Goal: Communication & Community: Connect with others

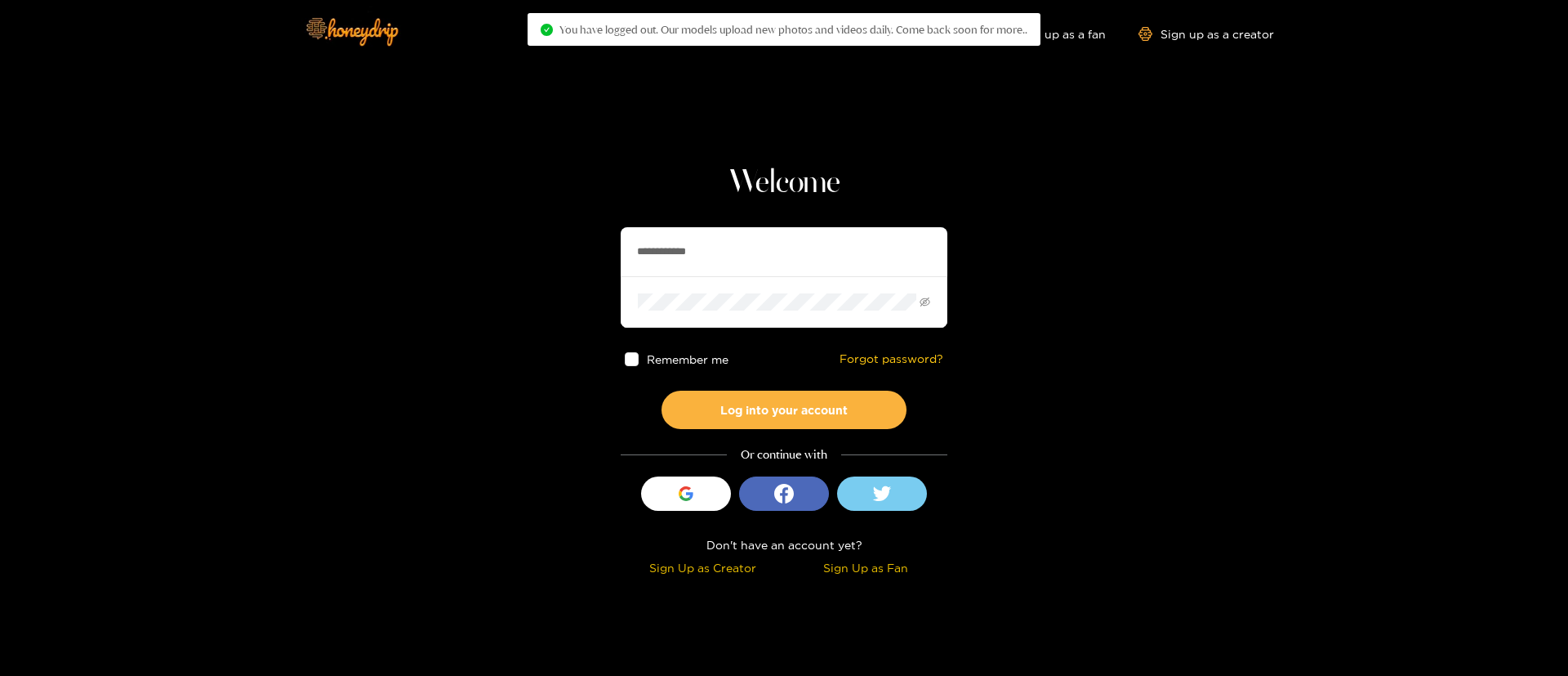
click at [746, 260] on input "**********" at bounding box center [784, 252] width 326 height 49
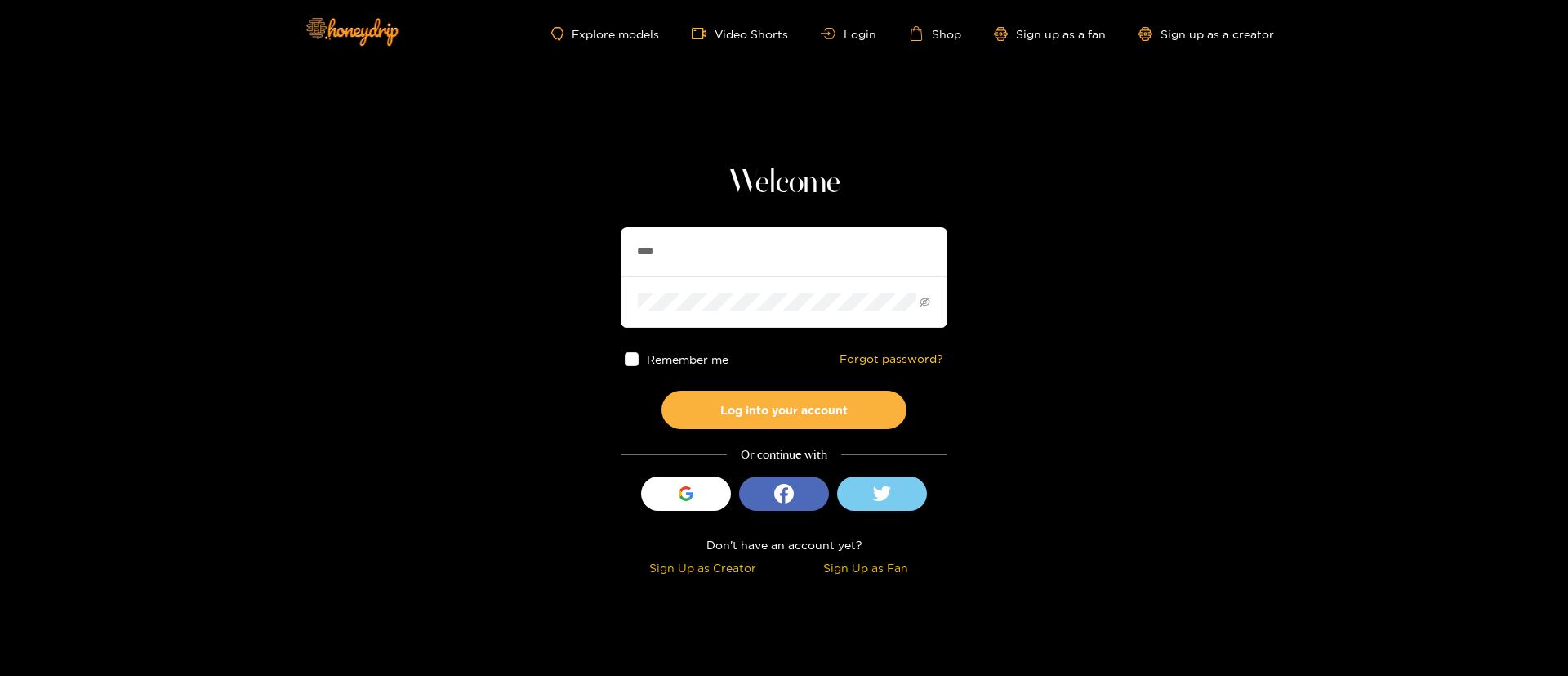
type input "**********"
click at [744, 428] on button "Log into your account" at bounding box center [784, 410] width 245 height 39
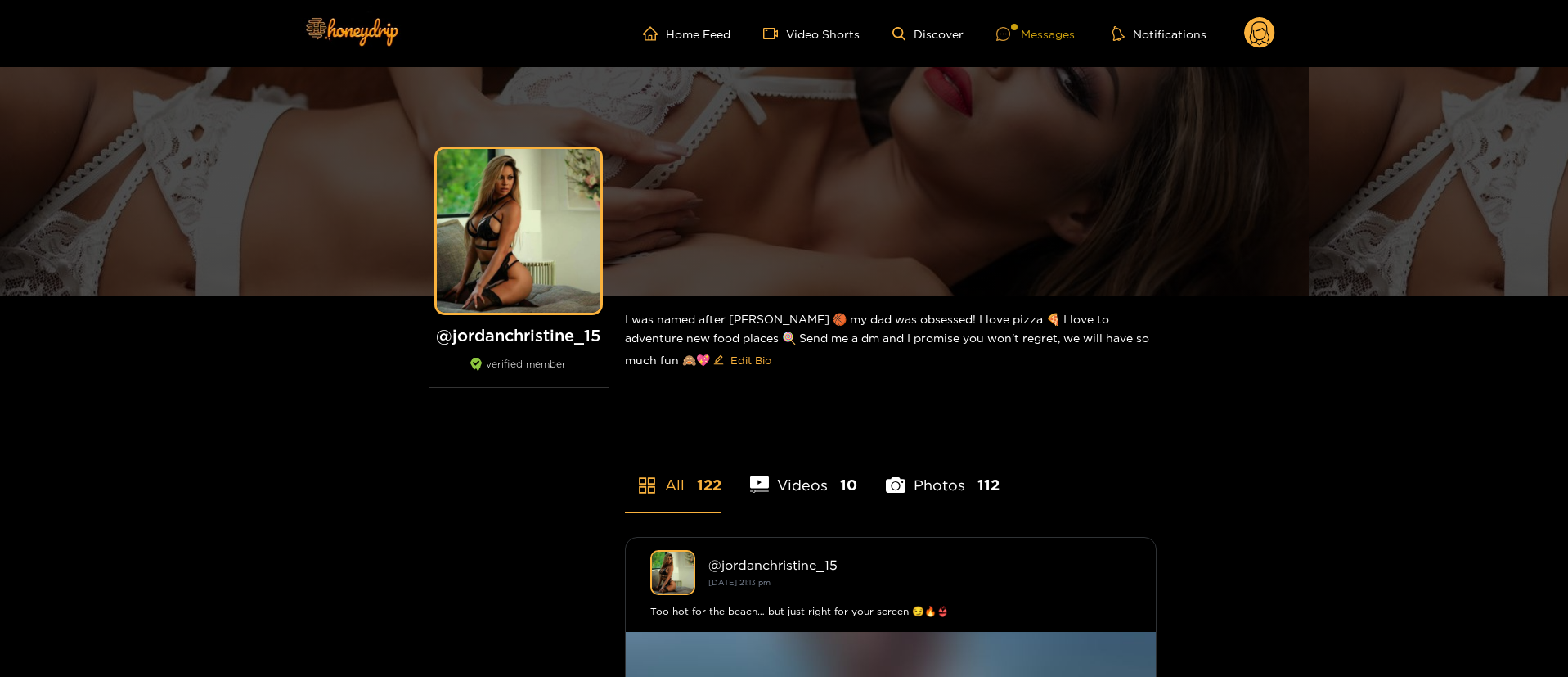
click at [1014, 41] on div "Messages" at bounding box center [1035, 34] width 78 height 19
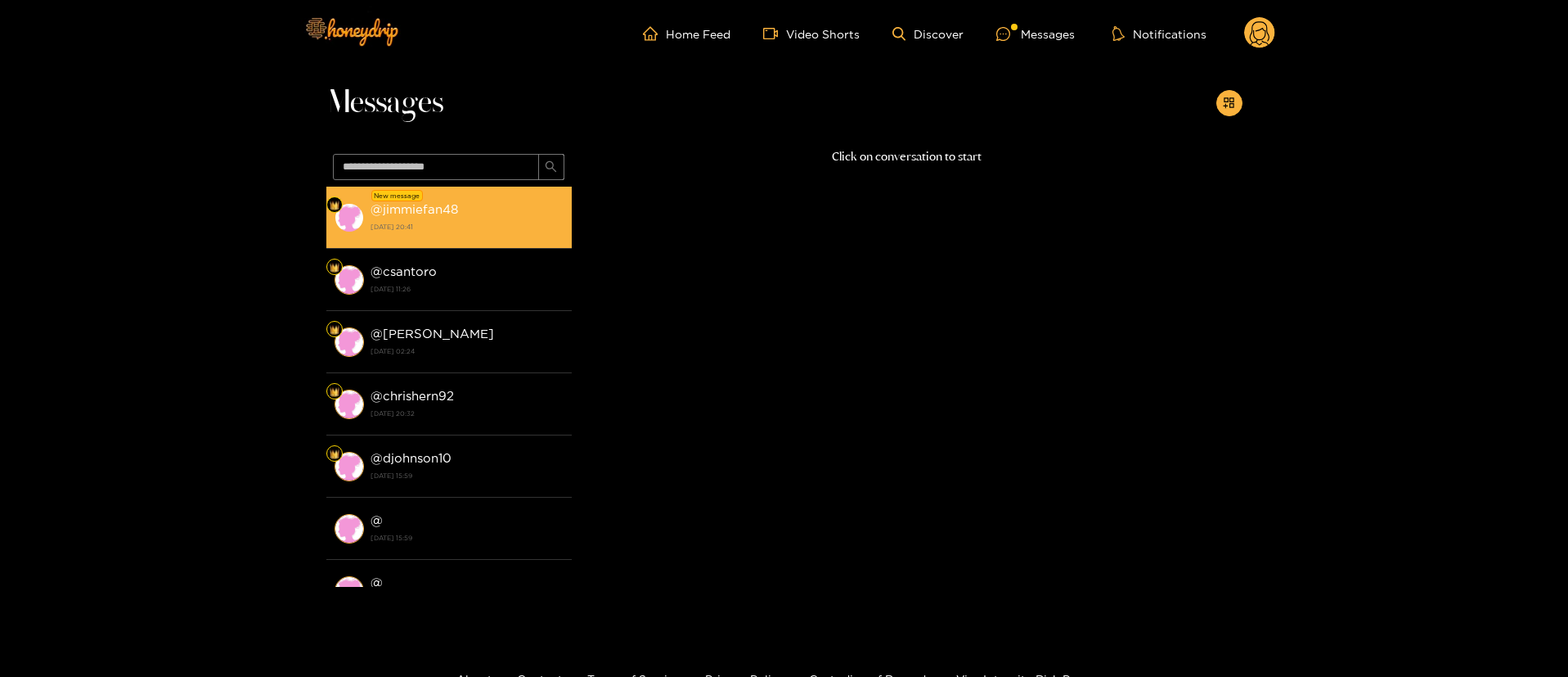
click at [491, 210] on div "@ jimmiefan48 16 September 2025 20:41" at bounding box center [467, 217] width 193 height 37
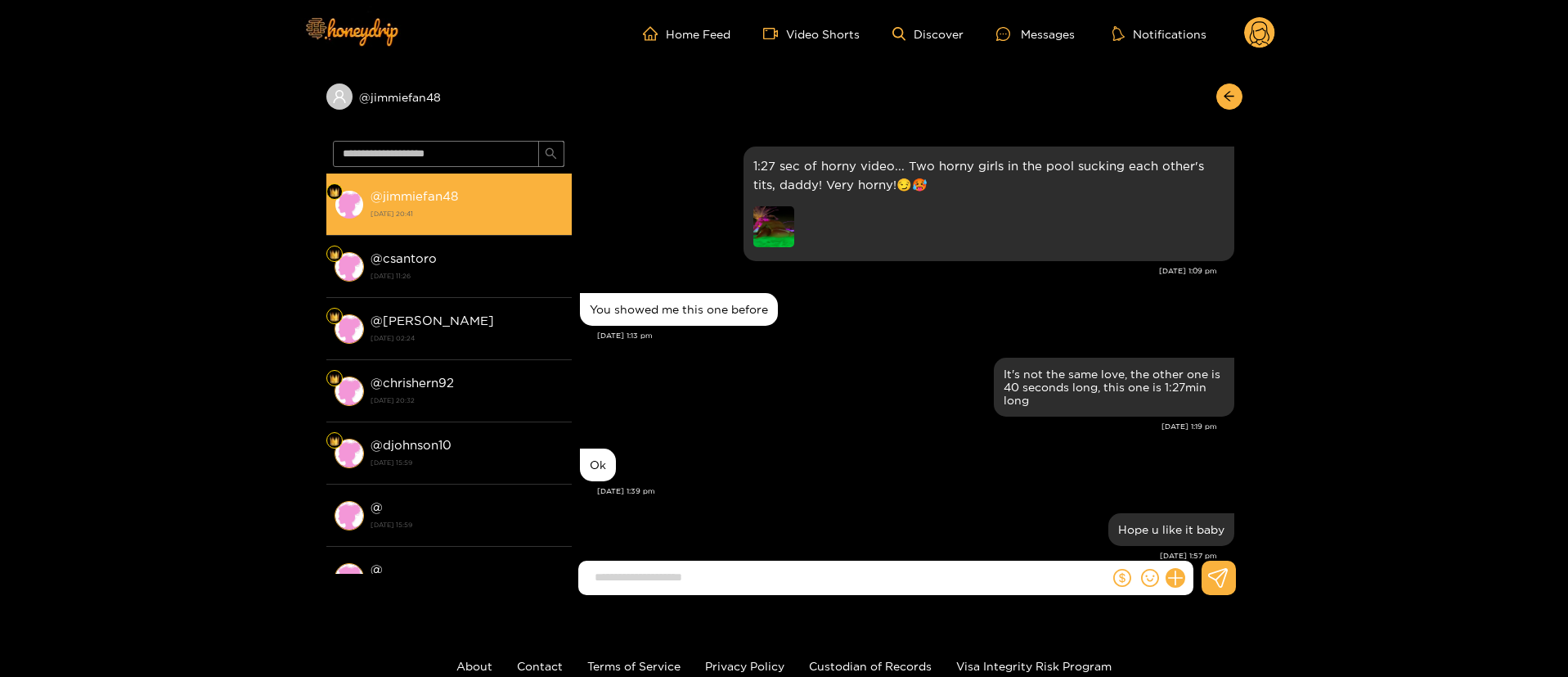
scroll to position [1677, 0]
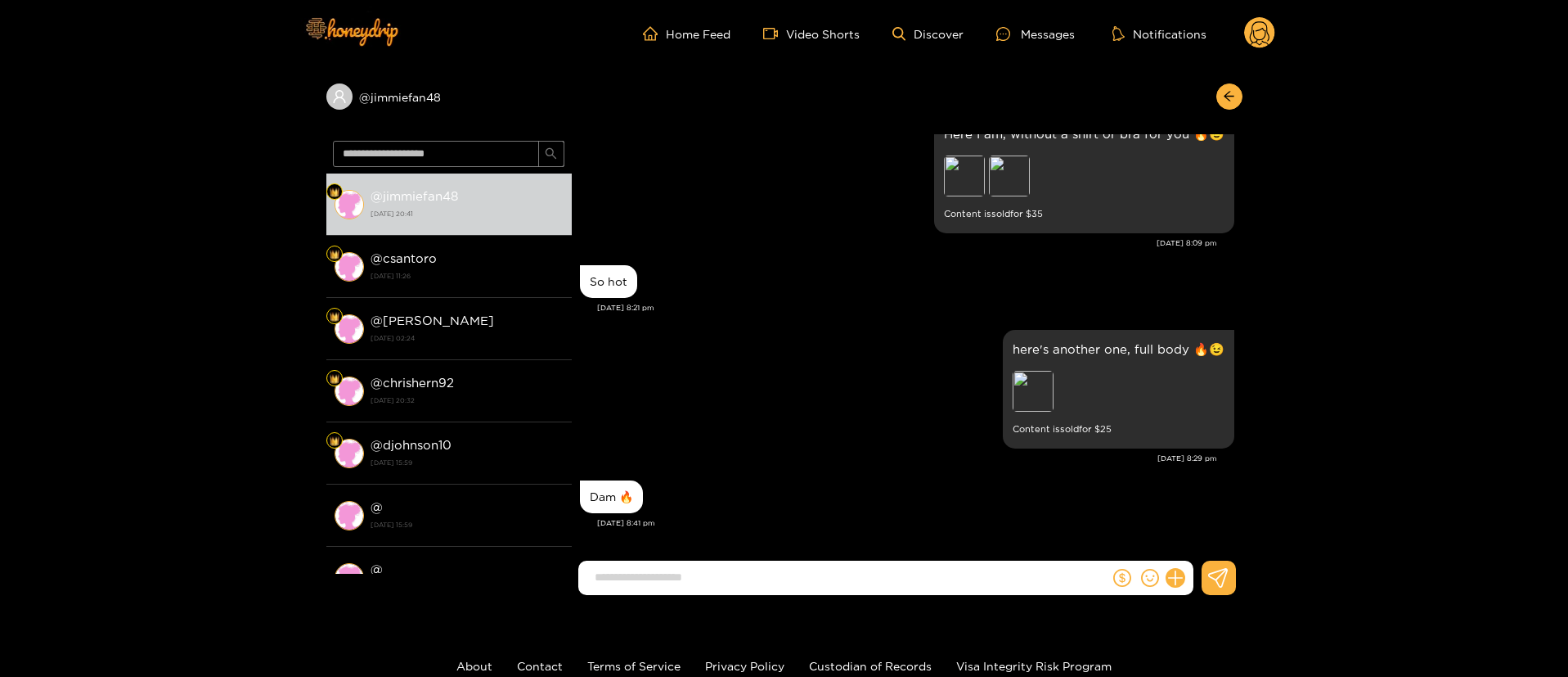
click at [912, 489] on div "Dam 🔥" at bounding box center [906, 497] width 655 height 41
click at [1067, 406] on div "Preview" at bounding box center [1118, 393] width 212 height 45
drag, startPoint x: 1059, startPoint y: 394, endPoint x: 1040, endPoint y: 389, distance: 19.6
click at [1040, 389] on div "Preview" at bounding box center [1118, 393] width 212 height 45
click at [1040, 389] on div "Preview" at bounding box center [1032, 391] width 41 height 41
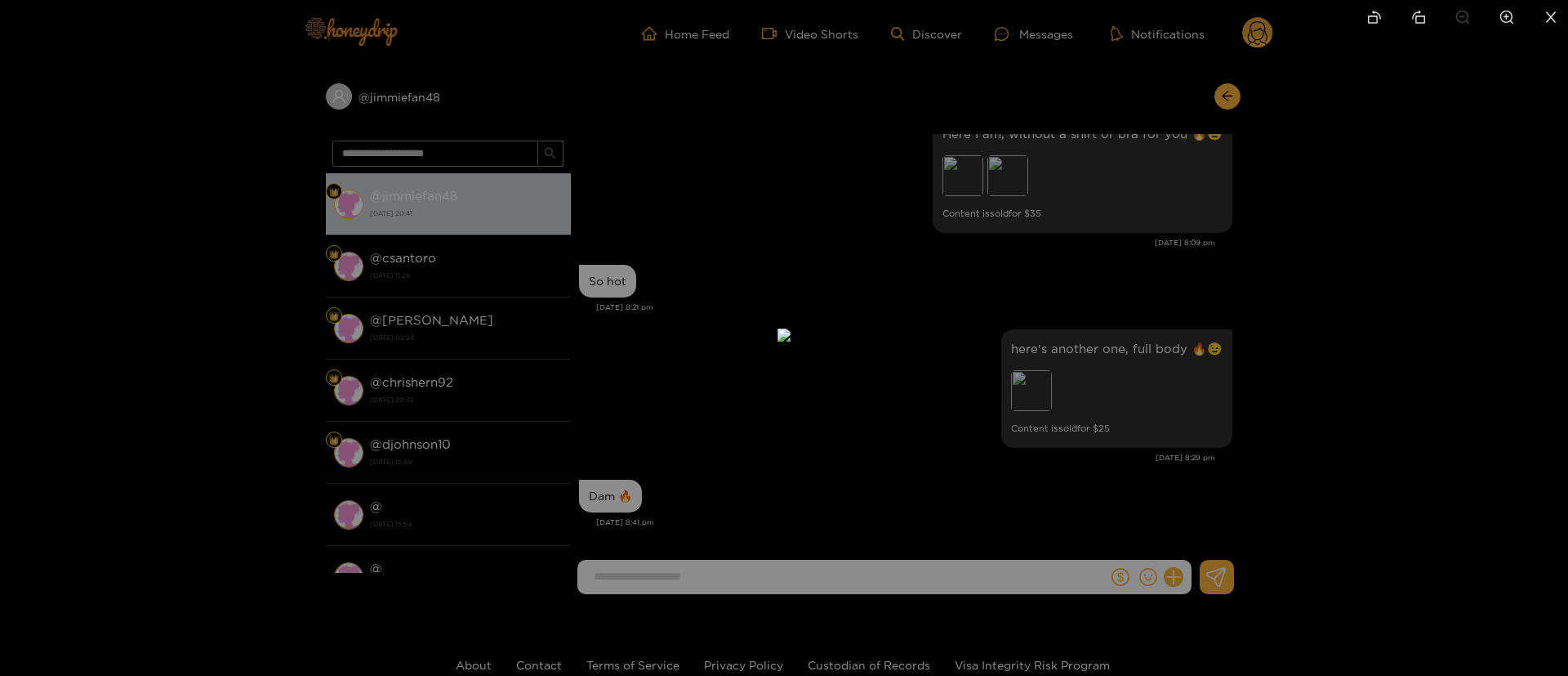
click at [1098, 351] on div at bounding box center [784, 338] width 1568 height 676
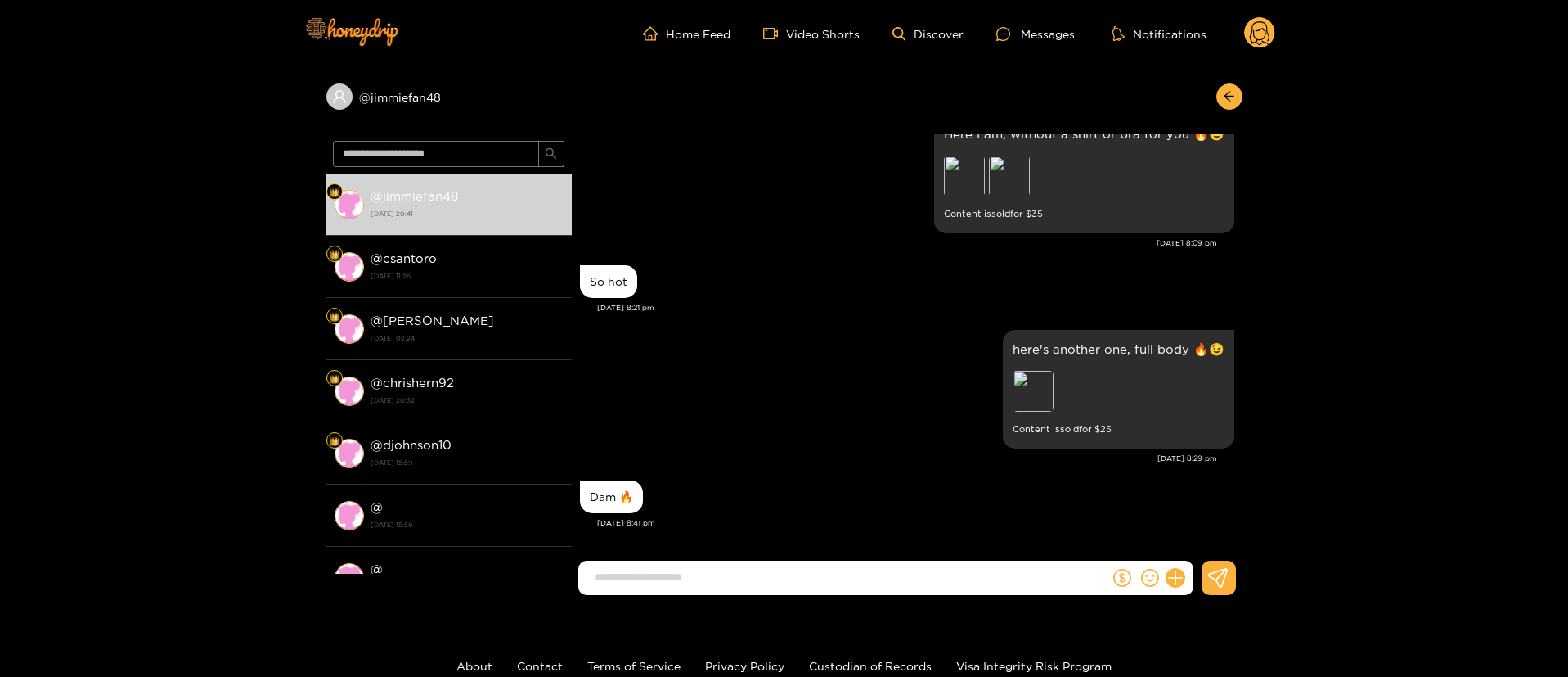
click at [812, 294] on div "So hot" at bounding box center [906, 281] width 655 height 41
click at [964, 195] on div "Preview" at bounding box center [964, 175] width 41 height 41
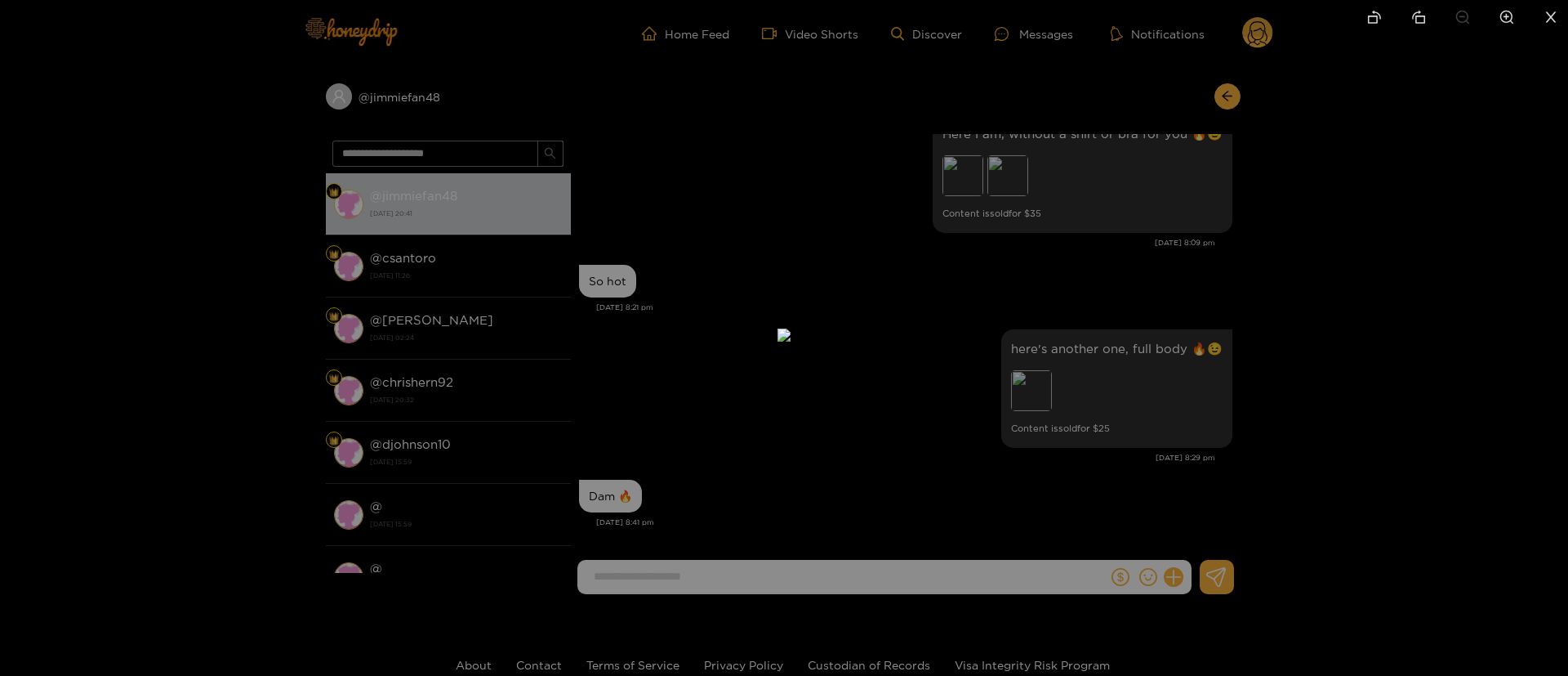
click at [1032, 173] on div at bounding box center [784, 338] width 1568 height 676
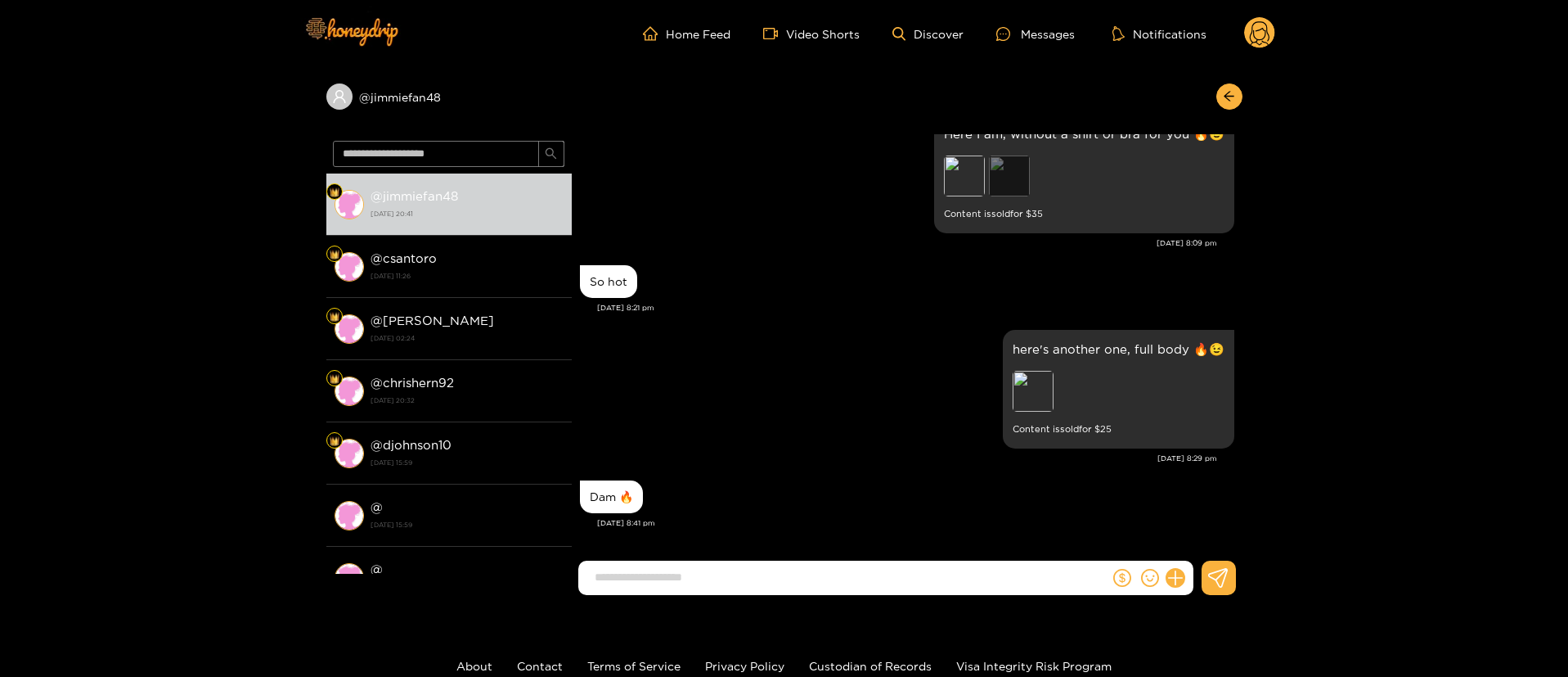
click at [1022, 171] on div "Preview" at bounding box center [1008, 175] width 41 height 41
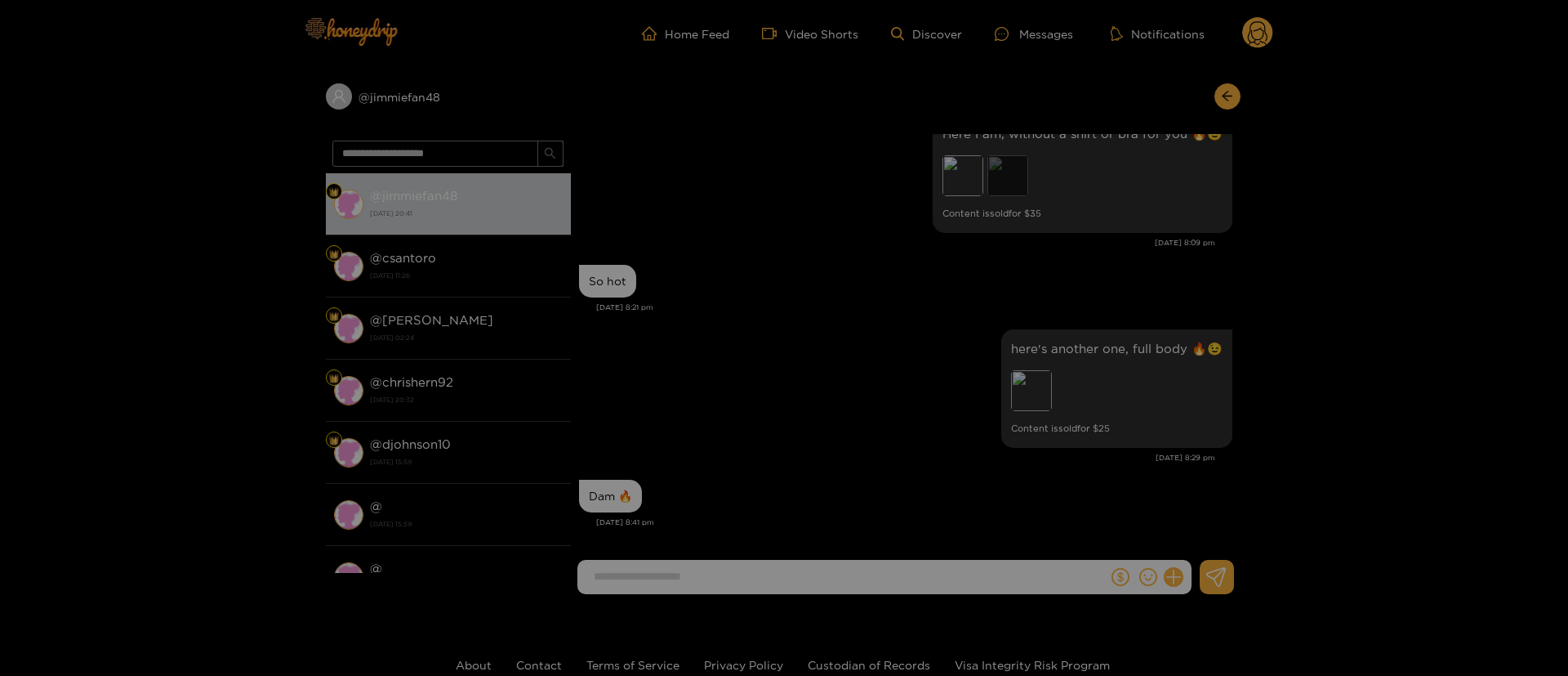
click at [1021, 171] on div at bounding box center [784, 338] width 1568 height 676
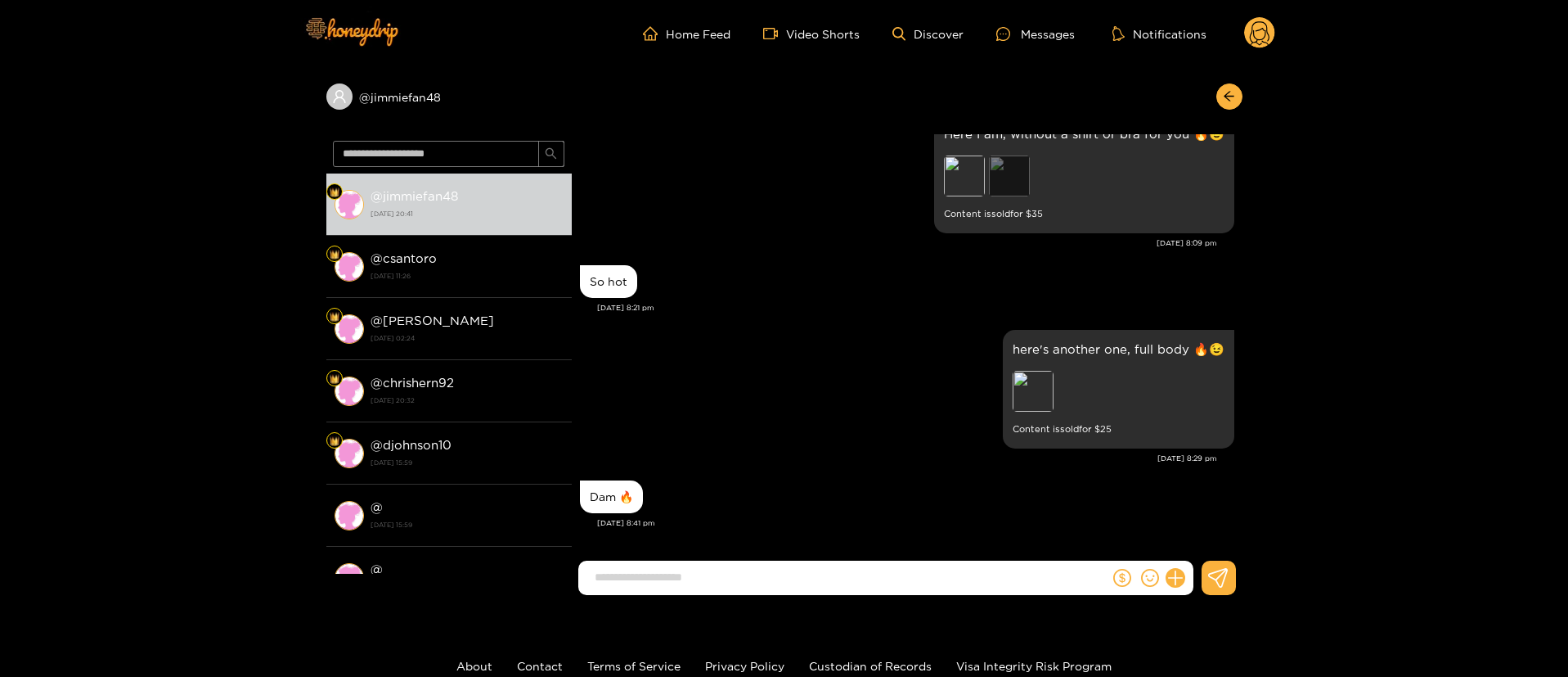
click at [1022, 171] on div "Preview" at bounding box center [1008, 175] width 41 height 41
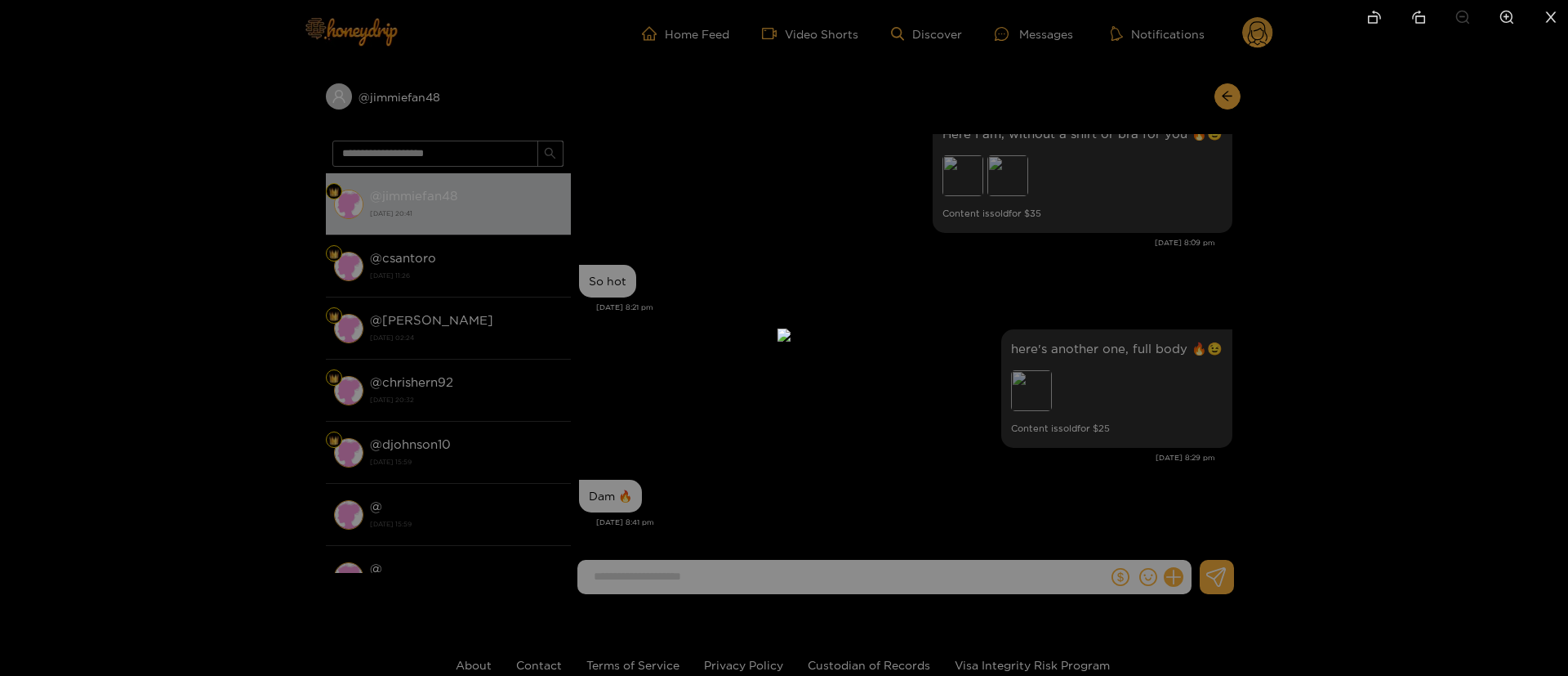
click at [1021, 171] on div at bounding box center [784, 338] width 1568 height 676
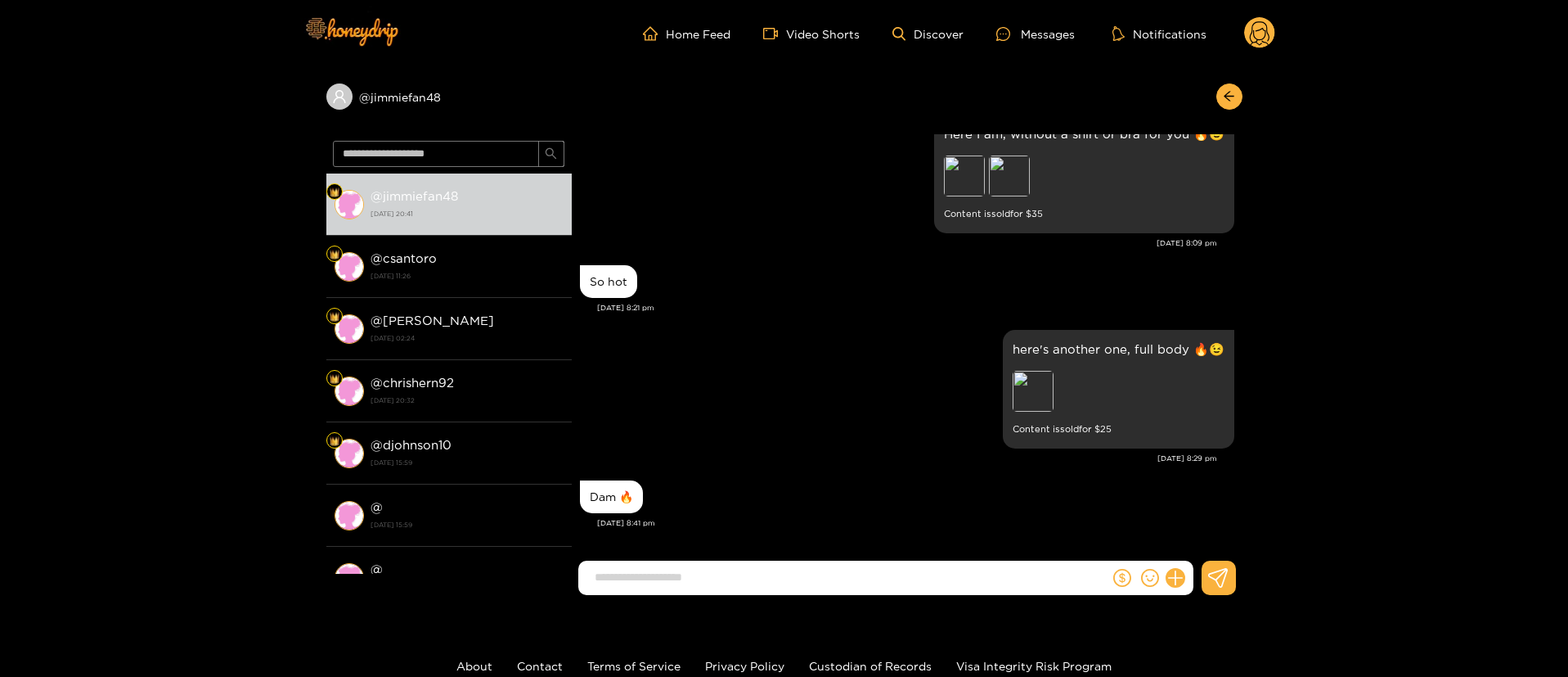
click at [850, 427] on div "here's another one, full body 🔥😉 Preview Content is sold for $ 25" at bounding box center [906, 390] width 655 height 127
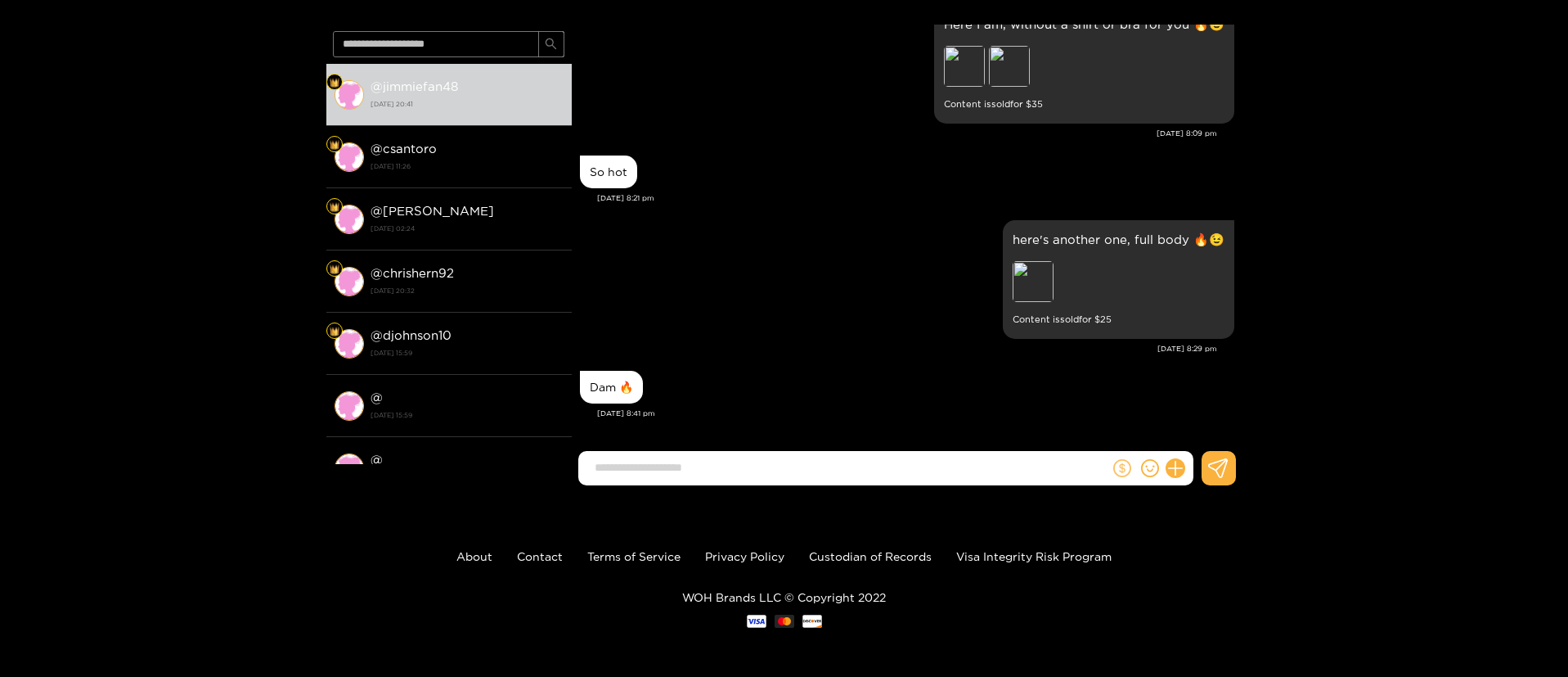
click at [1122, 456] on button at bounding box center [1121, 468] width 25 height 25
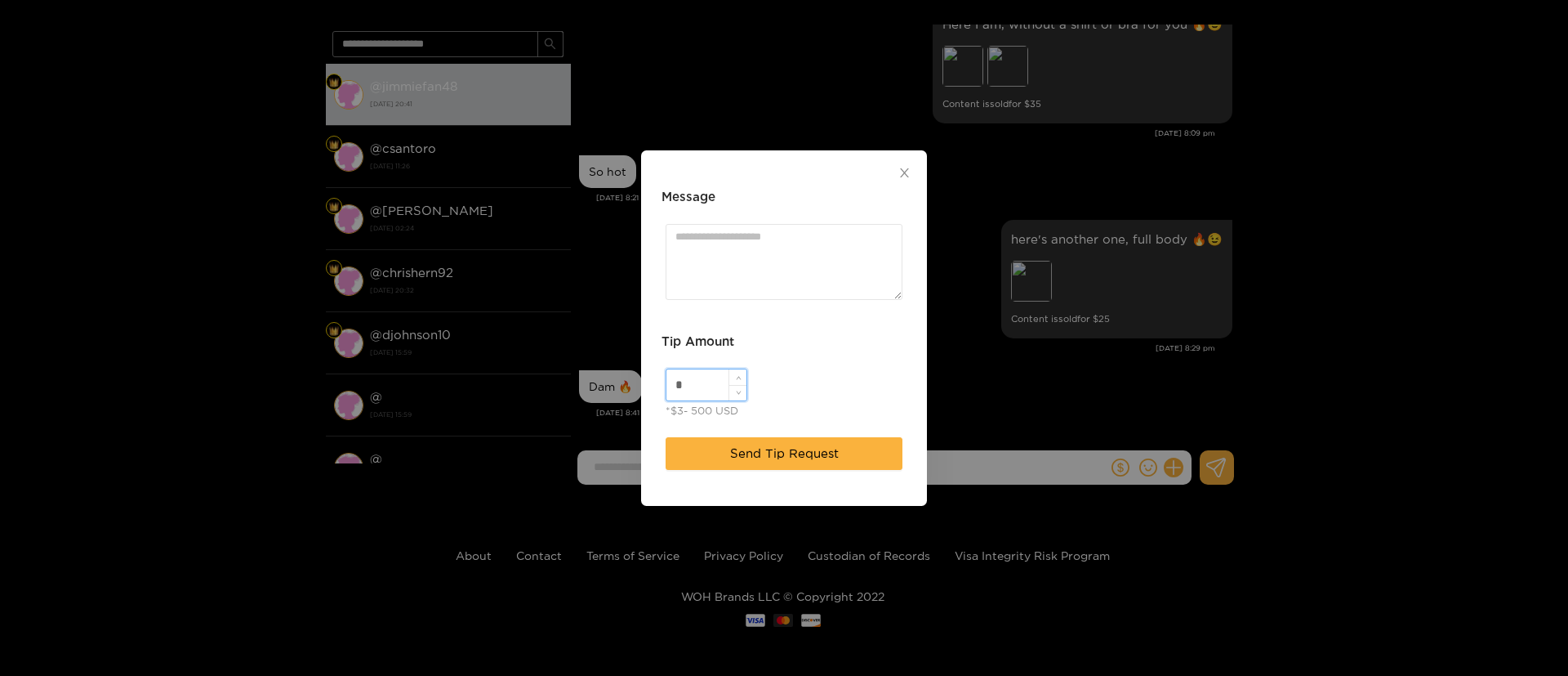
click at [700, 384] on input "*" at bounding box center [706, 384] width 80 height 31
click at [907, 181] on span "Close" at bounding box center [904, 173] width 46 height 46
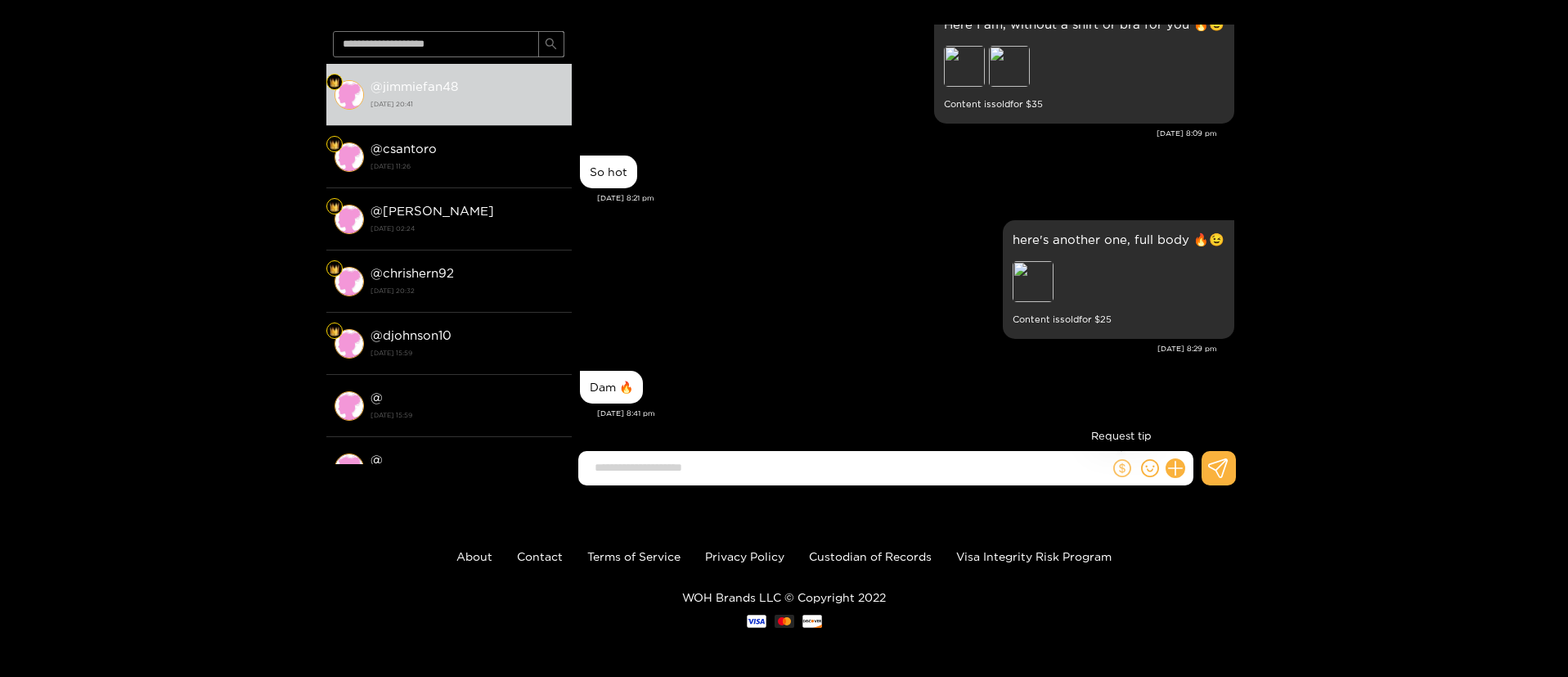
click at [1118, 469] on icon "dollar" at bounding box center [1122, 468] width 18 height 18
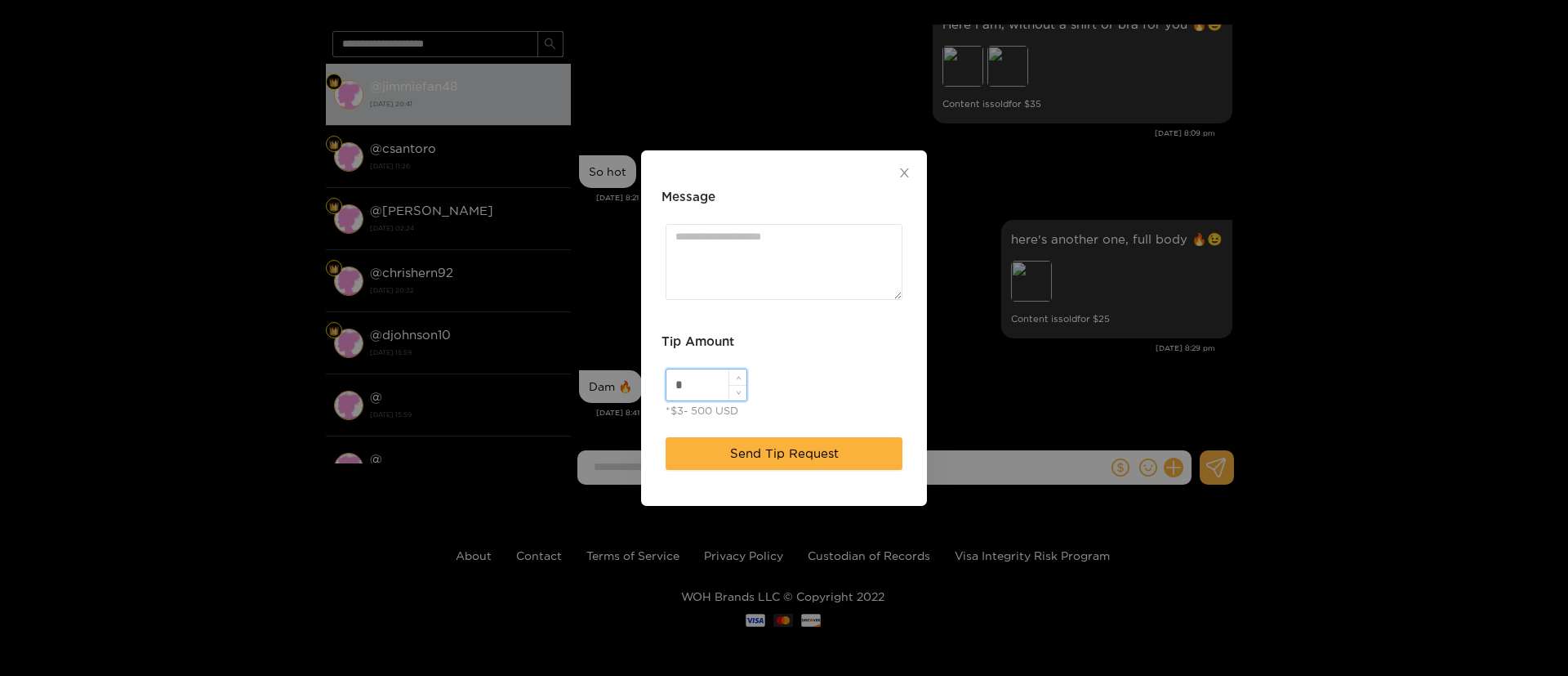
click at [689, 384] on input "*" at bounding box center [706, 384] width 80 height 31
type input "**"
click at [755, 298] on textarea "Message" at bounding box center [784, 261] width 236 height 76
paste textarea "**********"
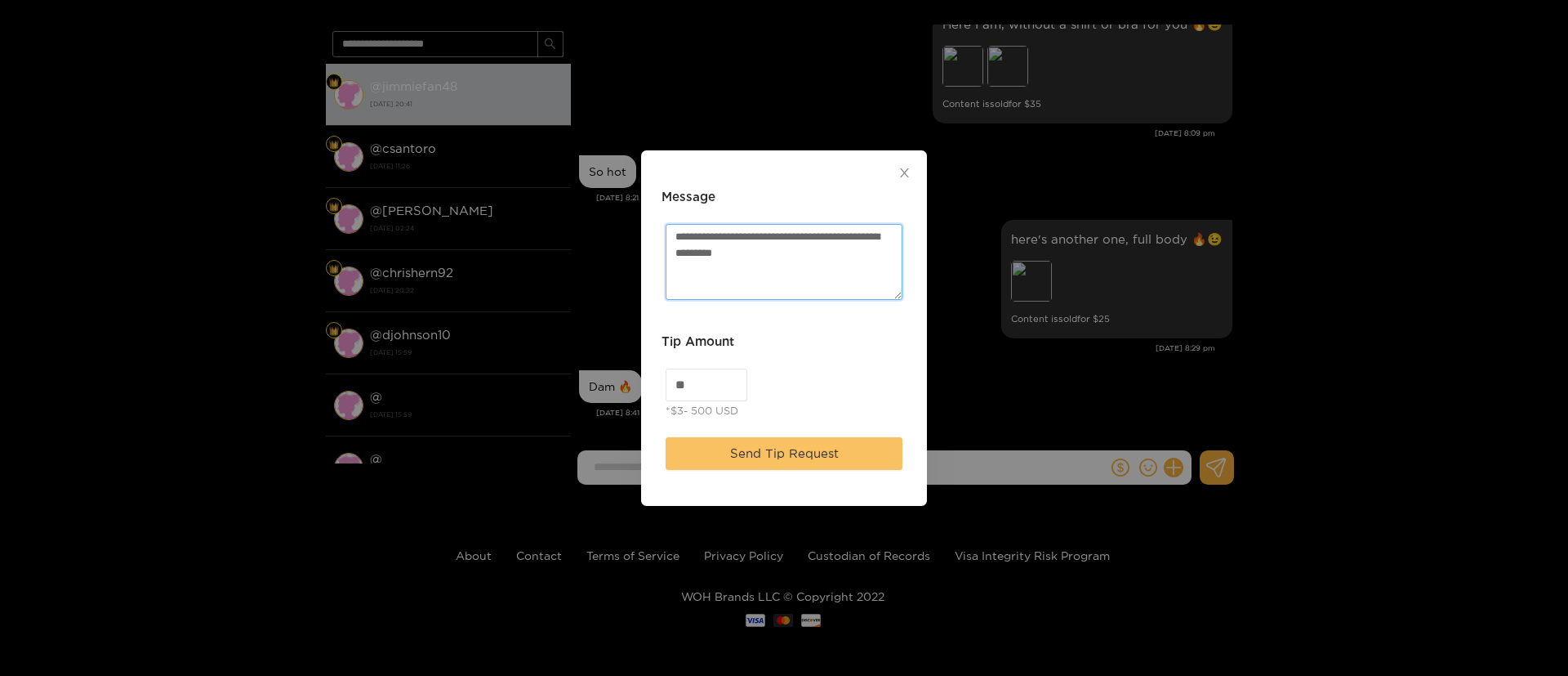
type textarea "**********"
drag, startPoint x: 726, startPoint y: 454, endPoint x: 630, endPoint y: 567, distance: 148.3
click at [630, 567] on div "**********" at bounding box center [784, 338] width 1568 height 676
click at [813, 449] on span "Send Tip Request" at bounding box center [784, 453] width 109 height 20
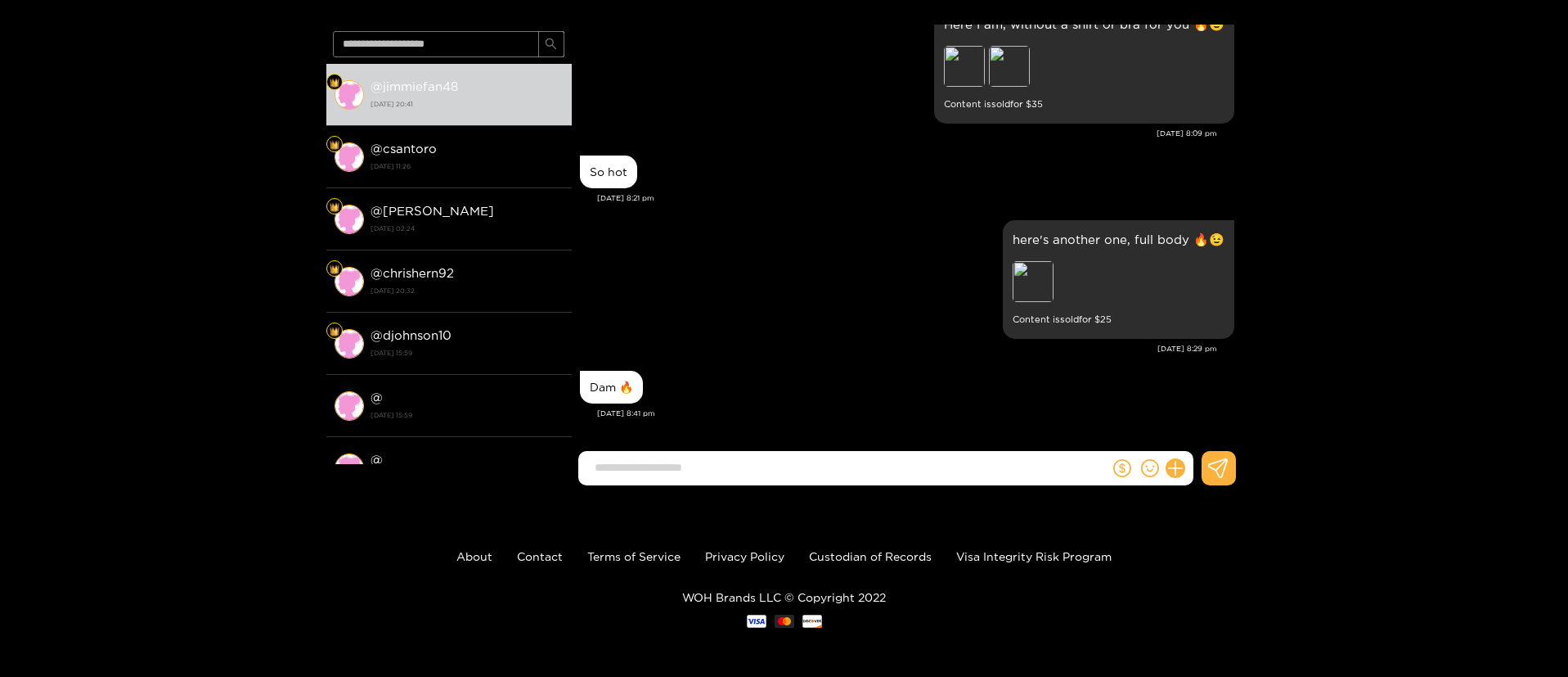
scroll to position [1796, 0]
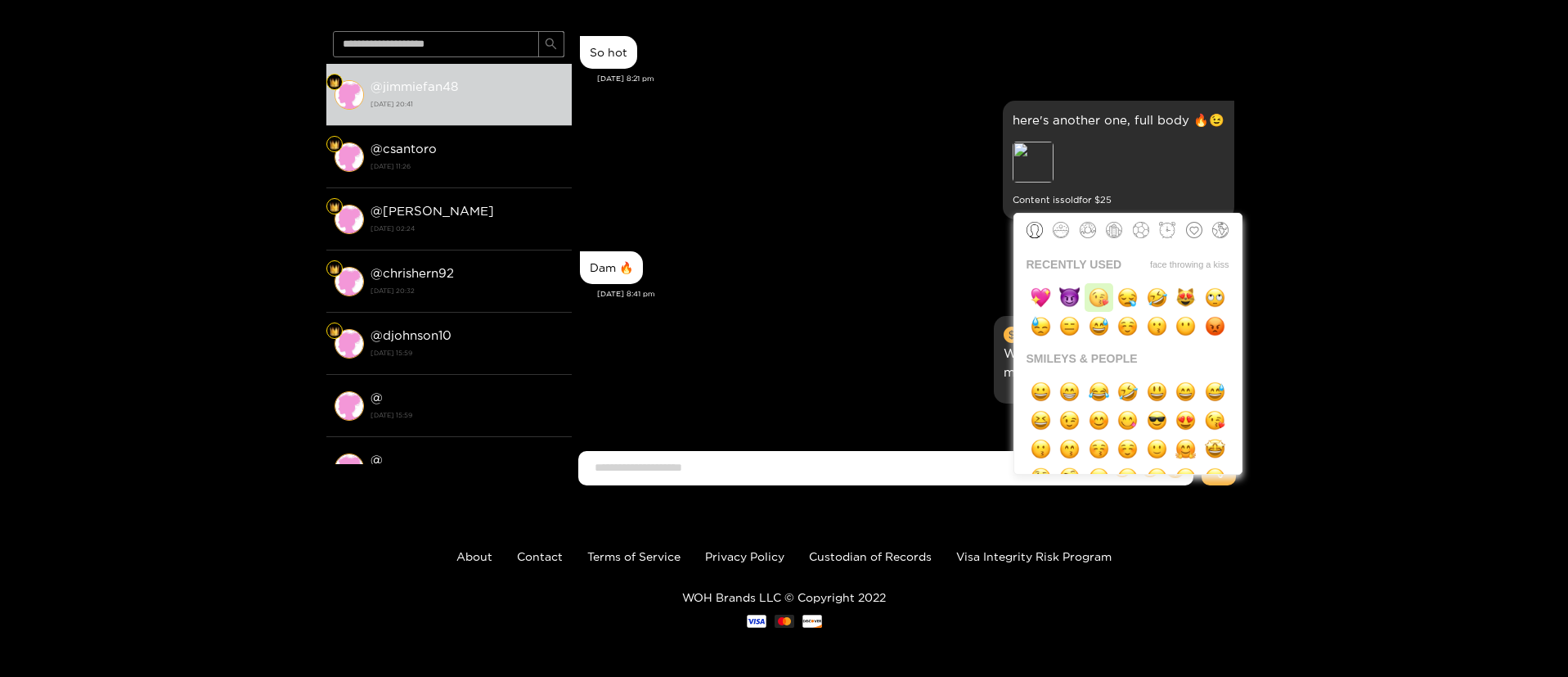
click at [1103, 296] on img "button" at bounding box center [1098, 297] width 21 height 21
click at [1065, 293] on img "button" at bounding box center [1069, 297] width 21 height 21
type input "****"
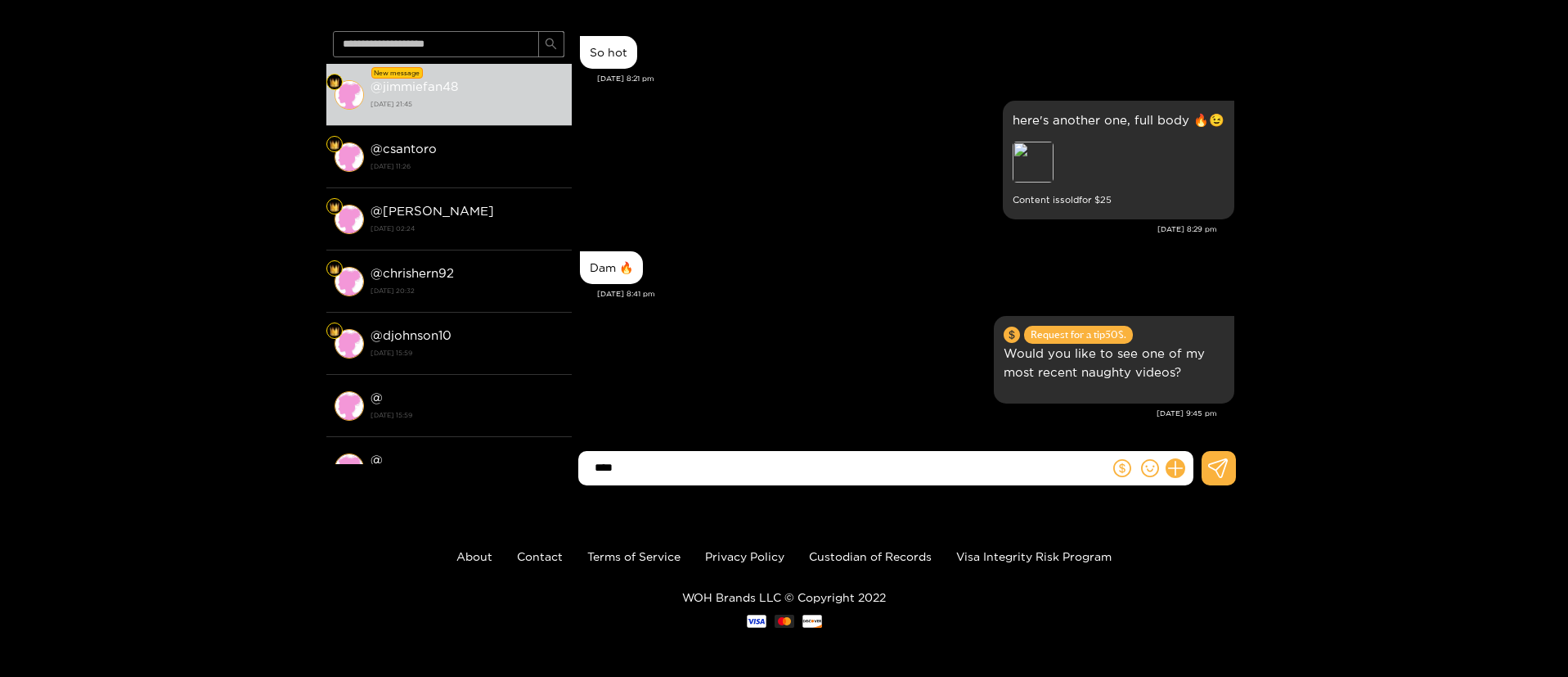
click at [783, 454] on input "****" at bounding box center [848, 467] width 523 height 27
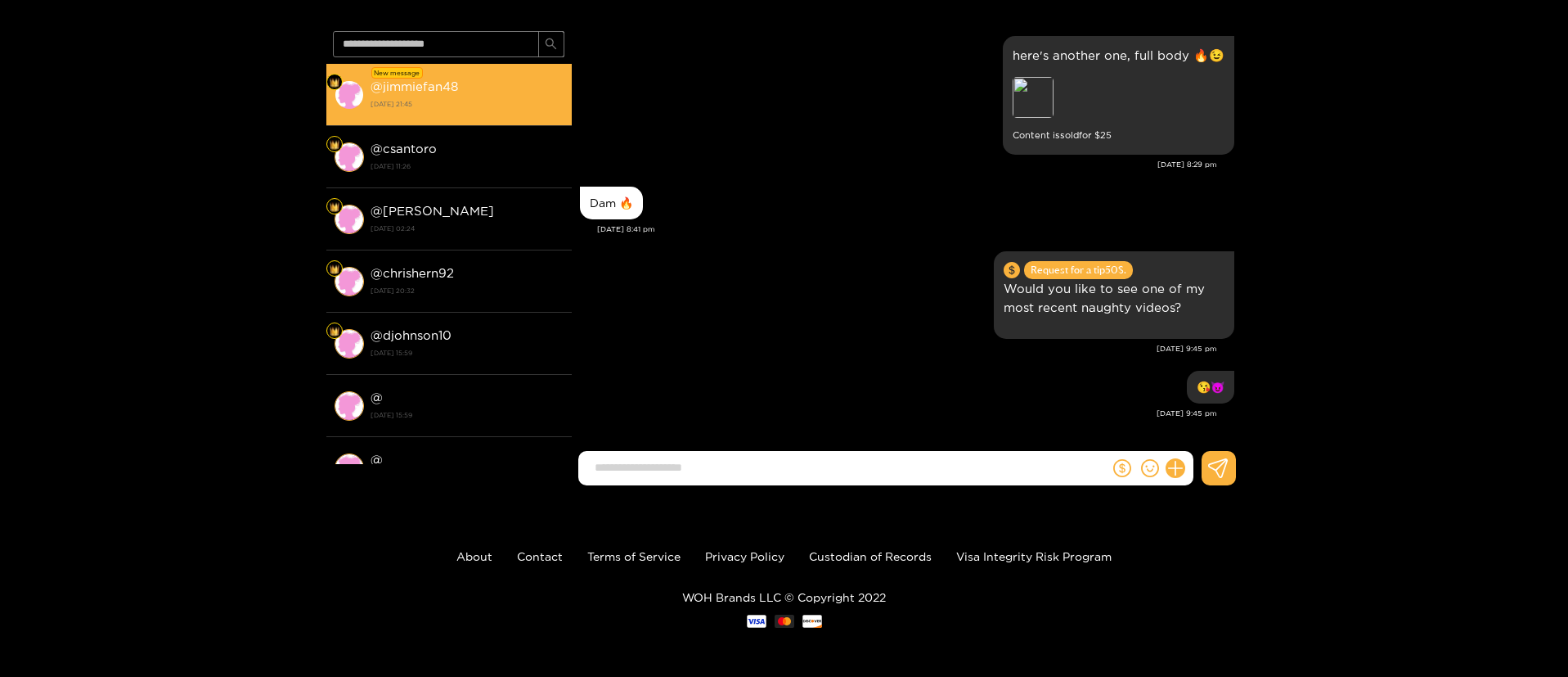
click at [504, 123] on li "New message @ jimmiefan48 16 September 2025 21:45" at bounding box center [449, 94] width 246 height 62
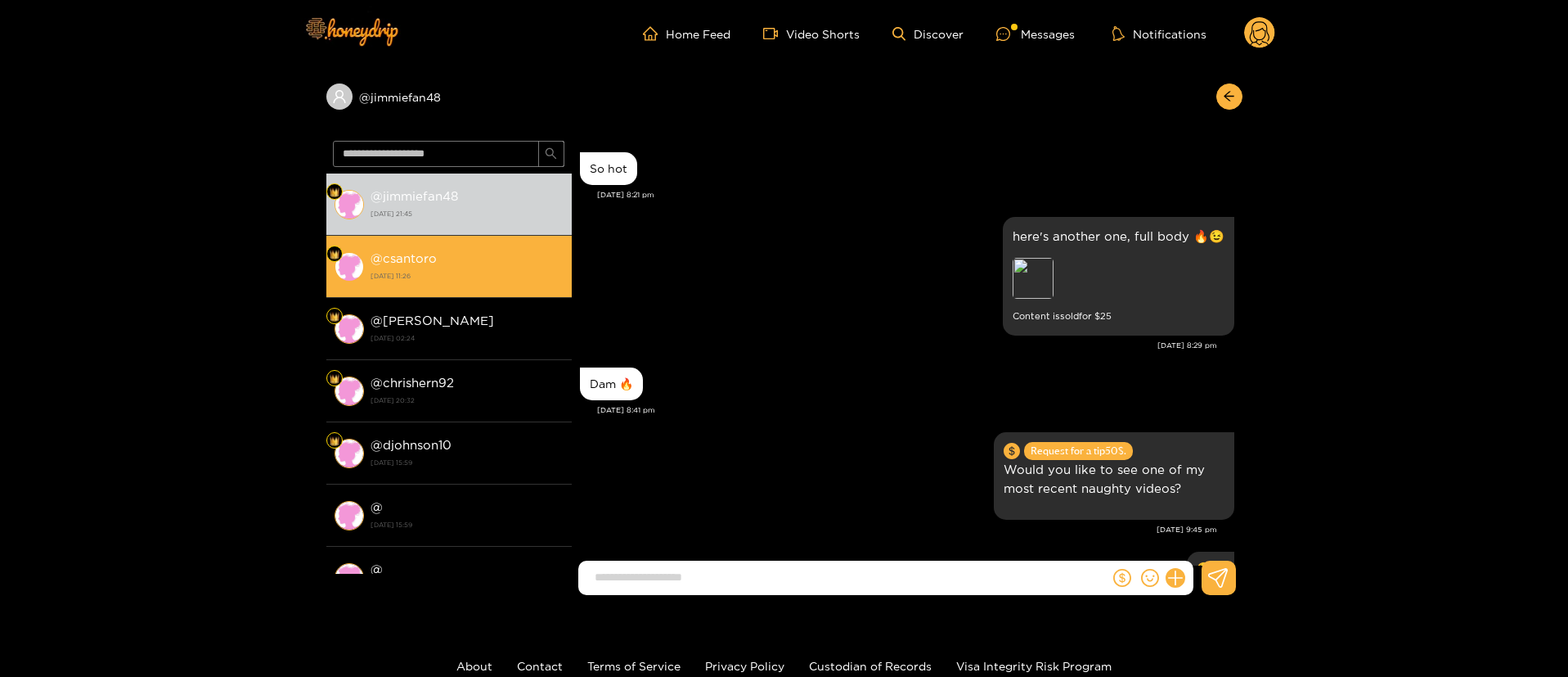
scroll to position [1932, 0]
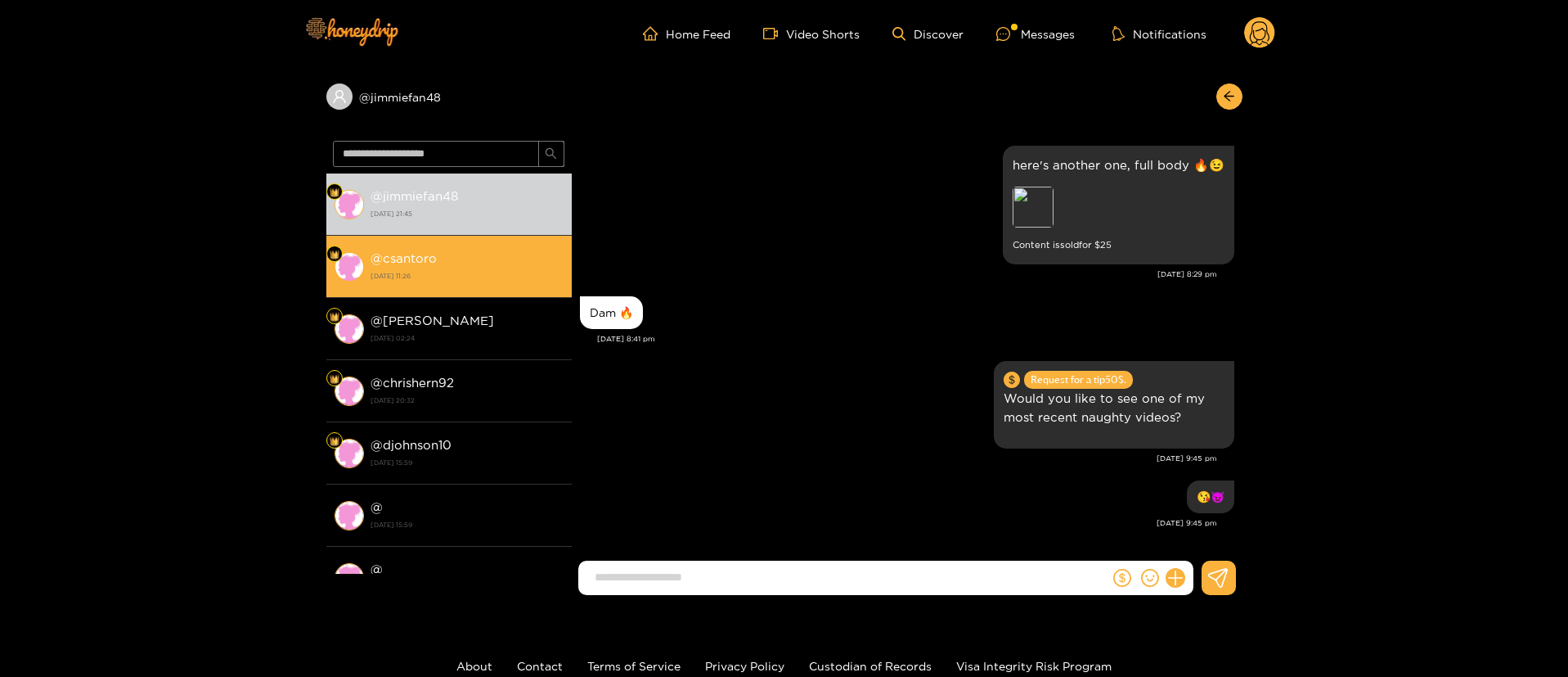
click at [494, 237] on li "@ csantoro 15 September 2025 11:26" at bounding box center [449, 267] width 246 height 62
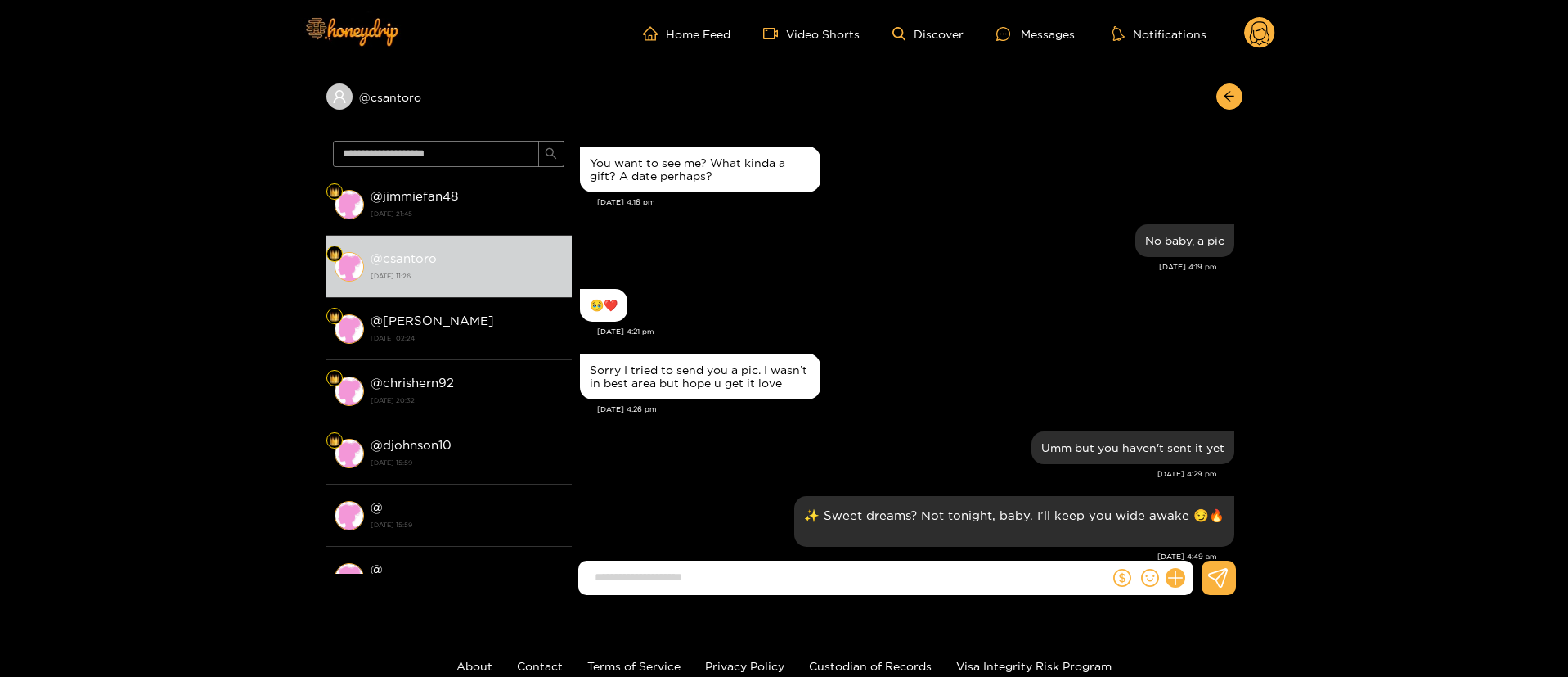
scroll to position [1516, 0]
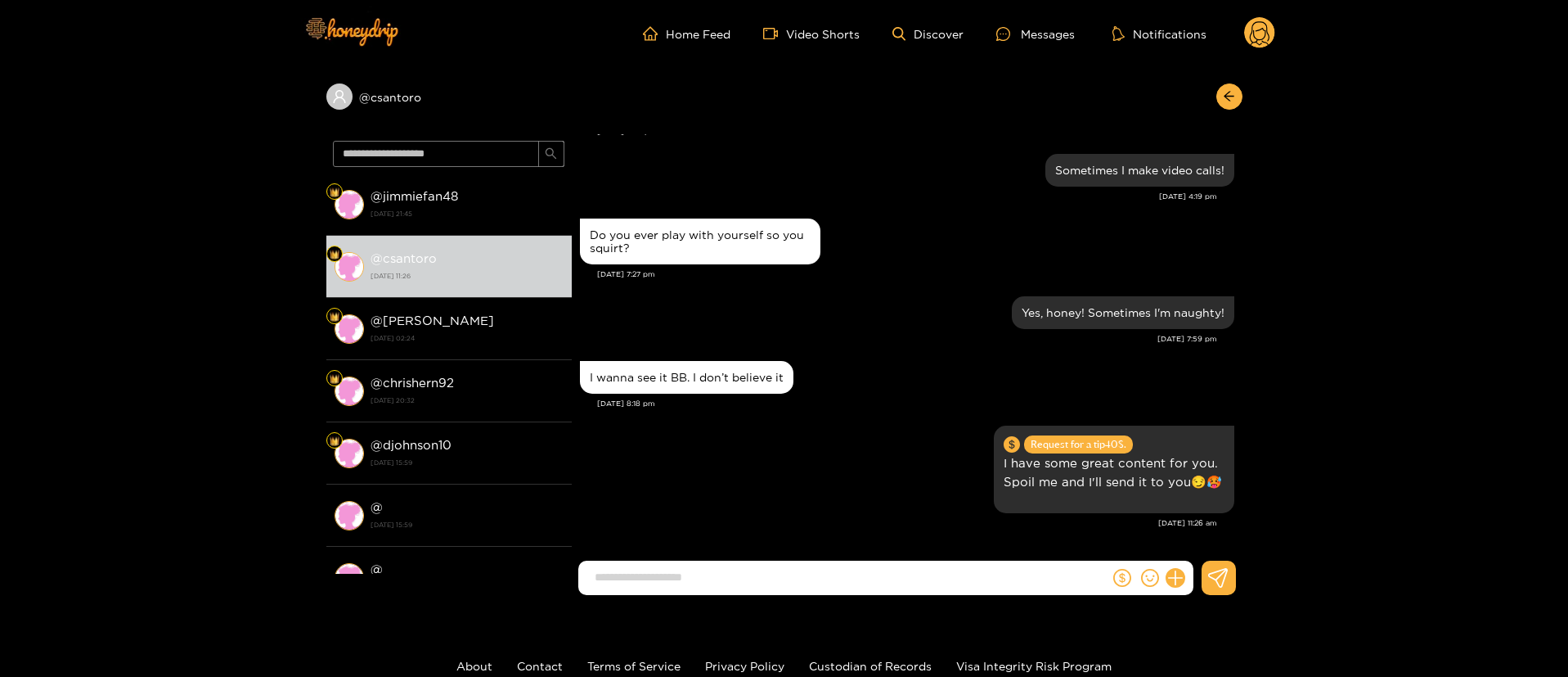
click at [1264, 48] on icon at bounding box center [1259, 33] width 31 height 33
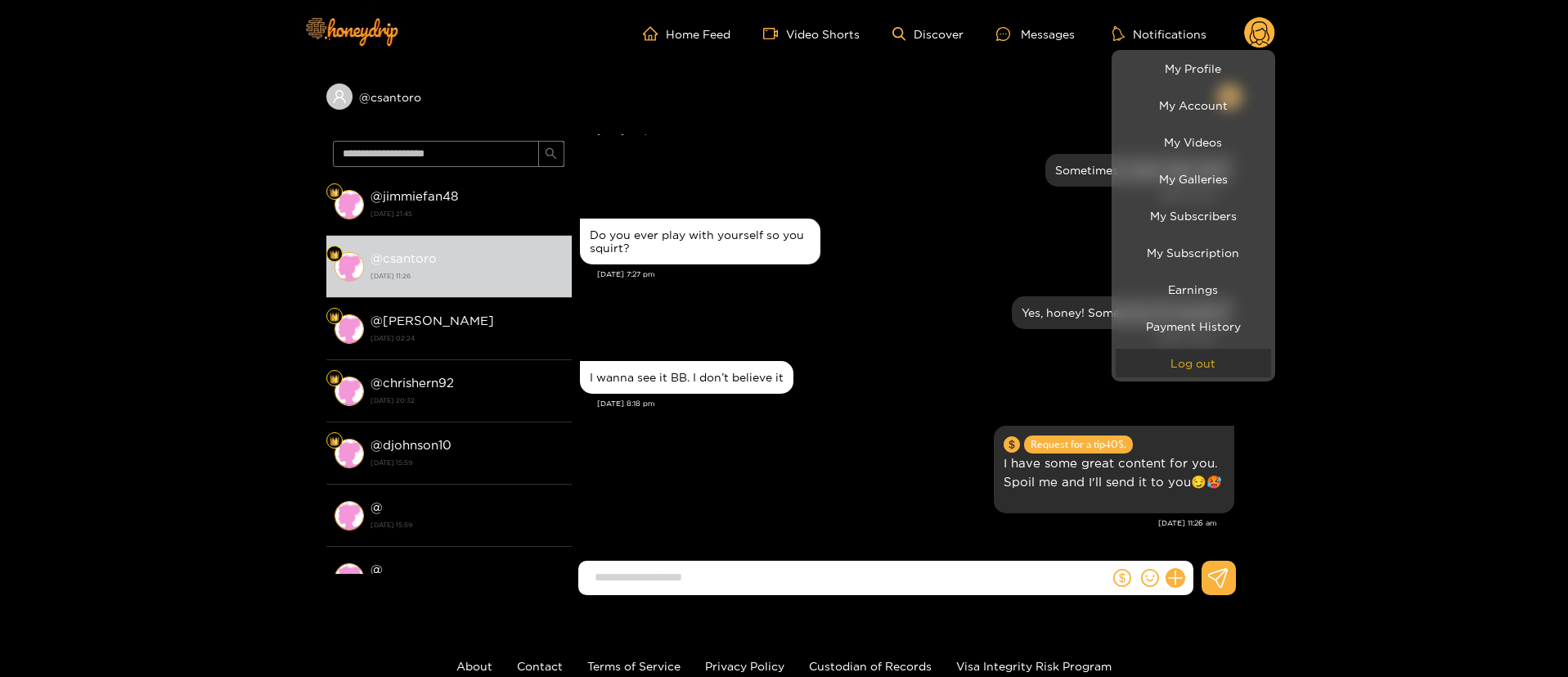
click at [1198, 369] on button "Log out" at bounding box center [1193, 363] width 156 height 29
